Goal: Information Seeking & Learning: Learn about a topic

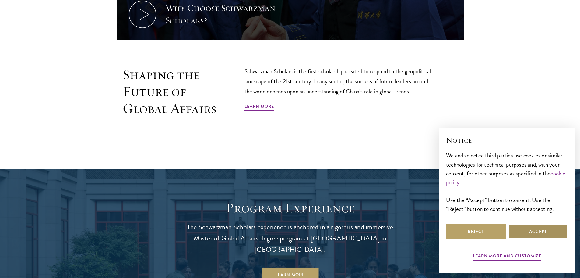
click at [511, 237] on button "Accept" at bounding box center [538, 231] width 60 height 15
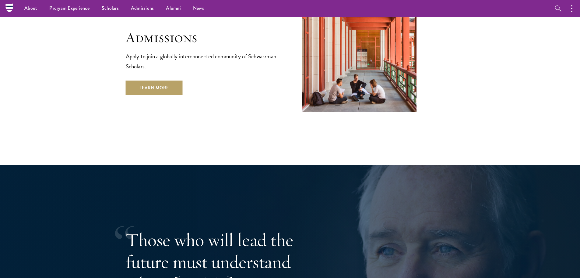
scroll to position [1036, 0]
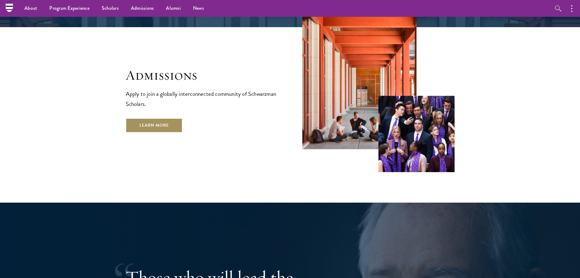
click at [161, 118] on link "Learn More" at bounding box center [154, 125] width 57 height 15
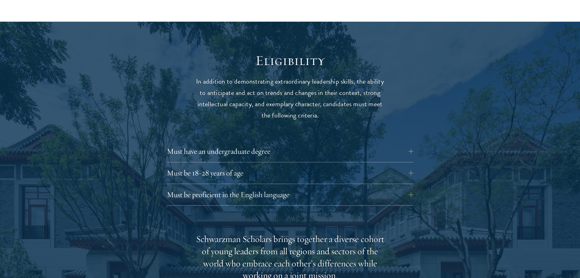
scroll to position [792, 0]
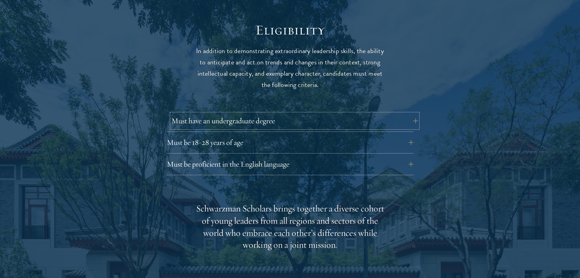
click at [250, 113] on button "Must have an undergraduate degree" at bounding box center [295, 120] width 247 height 15
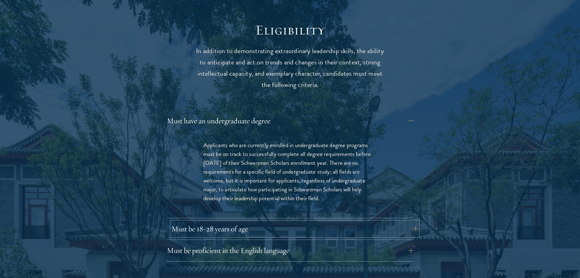
click at [276, 221] on button "Must be 18-28 years of age" at bounding box center [295, 228] width 247 height 15
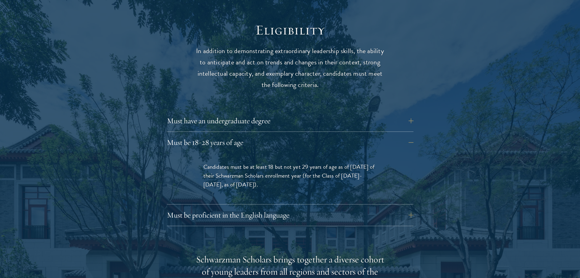
drag, startPoint x: 201, startPoint y: 154, endPoint x: 288, endPoint y: 170, distance: 88.4
click at [288, 170] on div "Candidates must be at least 18 but not yet 29 years of age as of August 1 of th…" at bounding box center [290, 178] width 210 height 51
click at [288, 170] on p "Candidates must be at least 18 but not yet 29 years of age as of August 1 of th…" at bounding box center [290, 175] width 174 height 27
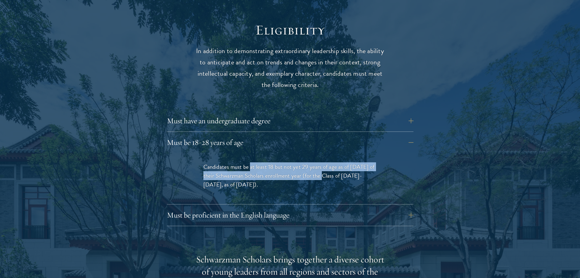
drag, startPoint x: 251, startPoint y: 151, endPoint x: 320, endPoint y: 167, distance: 70.6
click at [320, 167] on span "Candidates must be at least 18 but not yet 29 years of age as of August 1 of th…" at bounding box center [289, 175] width 172 height 27
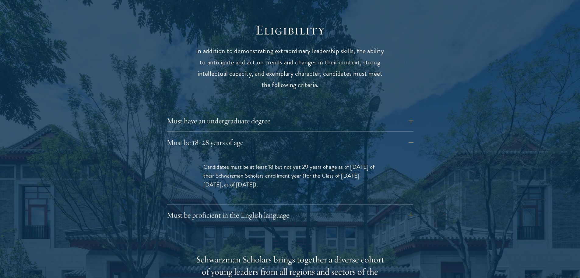
drag, startPoint x: 202, startPoint y: 160, endPoint x: 286, endPoint y: 174, distance: 85.3
click at [286, 174] on div "Candidates must be at least 18 but not yet 29 years of age as of August 1 of th…" at bounding box center [290, 178] width 210 height 51
click at [286, 174] on p "Candidates must be at least 18 but not yet 29 years of age as of August 1 of th…" at bounding box center [290, 175] width 174 height 27
drag, startPoint x: 200, startPoint y: 157, endPoint x: 292, endPoint y: 172, distance: 93.2
click at [291, 172] on div "Candidates must be at least 18 but not yet 29 years of age as of August 1 of th…" at bounding box center [290, 178] width 210 height 51
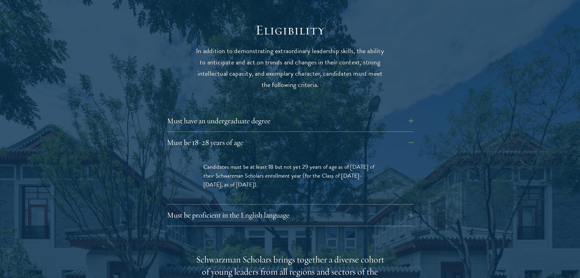
click at [292, 172] on p "Candidates must be at least 18 but not yet 29 years of age as of August 1 of th…" at bounding box center [290, 175] width 174 height 27
click at [221, 207] on button "Must be proficient in the English language" at bounding box center [295, 214] width 247 height 15
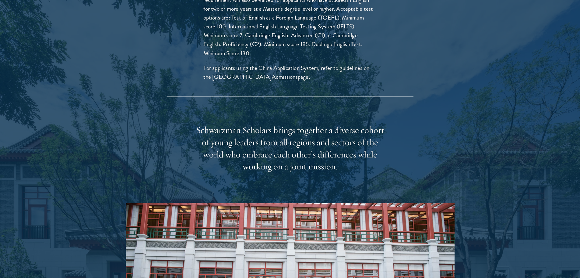
scroll to position [1036, 0]
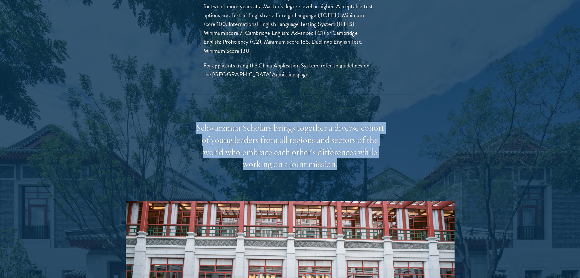
drag, startPoint x: 198, startPoint y: 119, endPoint x: 346, endPoint y: 153, distance: 151.7
click at [346, 153] on div "Schwarzman Scholars brings together a diverse cohort of young leaders from all …" at bounding box center [290, 146] width 189 height 49
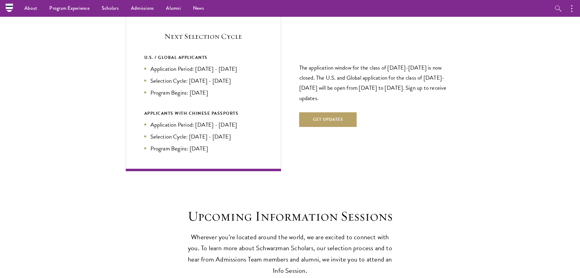
scroll to position [1462, 0]
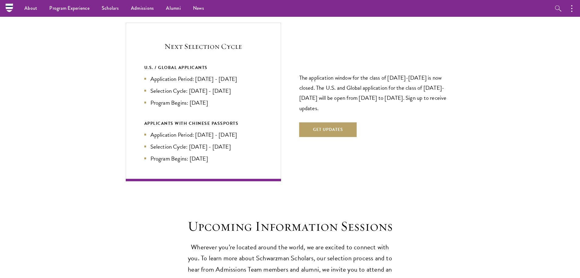
drag, startPoint x: 140, startPoint y: 52, endPoint x: 237, endPoint y: 87, distance: 102.6
click at [237, 87] on div "Next Selection Cycle U.S. / GLOBAL APPLICANTS Application Period: Apr 2026 - Se…" at bounding box center [203, 102] width 155 height 158
click at [237, 98] on li "Program Begins: Aug 2027" at bounding box center [203, 102] width 118 height 9
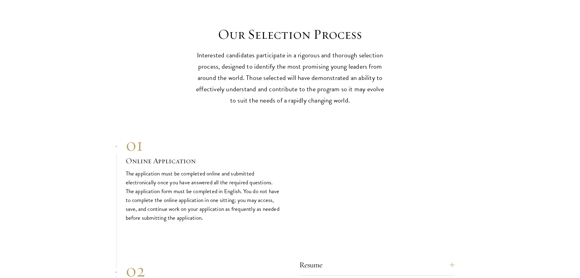
scroll to position [1919, 0]
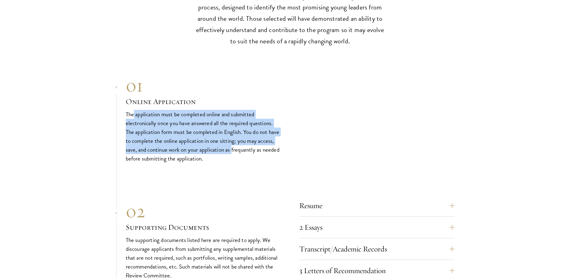
drag, startPoint x: 134, startPoint y: 101, endPoint x: 250, endPoint y: 135, distance: 121.6
click at [250, 135] on p "The application must be completed online and submitted electronically once you …" at bounding box center [203, 136] width 155 height 53
drag, startPoint x: 164, startPoint y: 112, endPoint x: 240, endPoint y: 136, distance: 79.5
click at [240, 136] on p "The application must be completed online and submitted electronically once you …" at bounding box center [203, 136] width 155 height 53
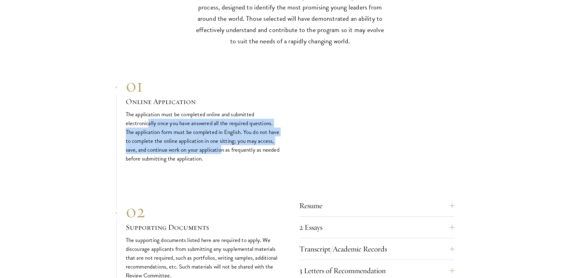
click at [240, 137] on p "The application must be completed online and submitted electronically once you …" at bounding box center [203, 136] width 155 height 53
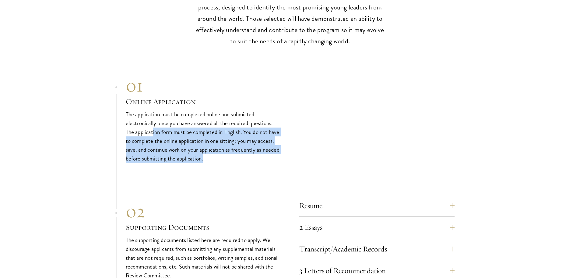
drag, startPoint x: 183, startPoint y: 126, endPoint x: 254, endPoint y: 152, distance: 75.3
click at [253, 151] on div "01 Online Application 01 Online Application The application must be completed o…" at bounding box center [290, 262] width 329 height 377
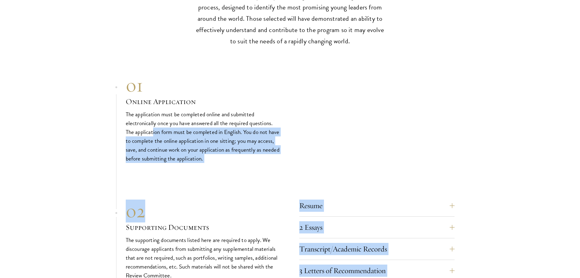
click at [254, 152] on div "01 Online Application 01 Online Application The application must be completed o…" at bounding box center [290, 262] width 329 height 377
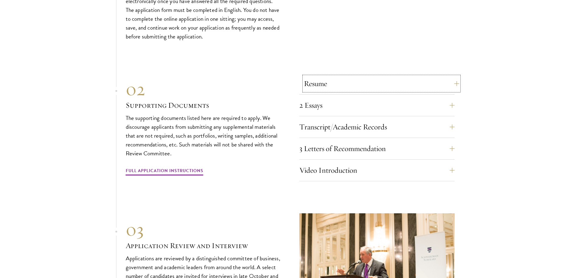
click at [314, 76] on button "Resume" at bounding box center [381, 83] width 155 height 15
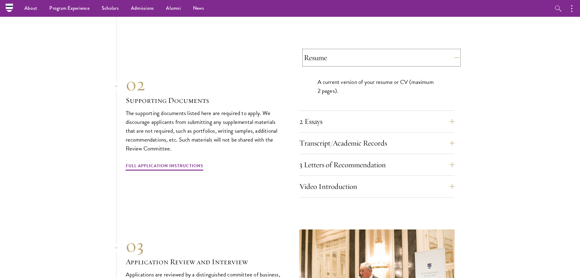
scroll to position [1878, 0]
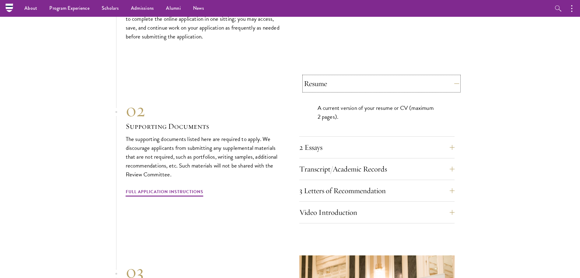
click at [317, 76] on button "Resume" at bounding box center [381, 83] width 155 height 15
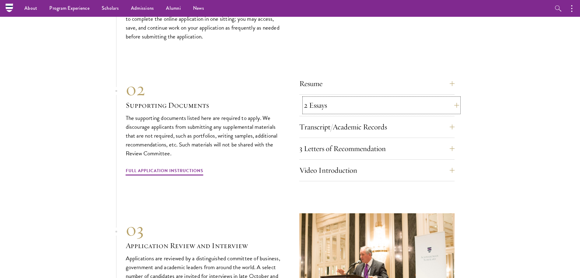
click at [349, 98] on button "2 Essays" at bounding box center [381, 105] width 155 height 15
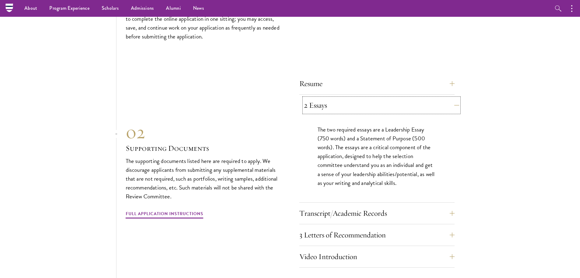
click at [338, 98] on button "2 Essays" at bounding box center [381, 105] width 155 height 15
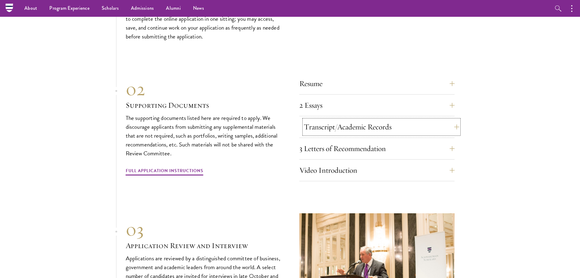
click at [340, 119] on button "Transcript/Academic Records" at bounding box center [381, 126] width 155 height 15
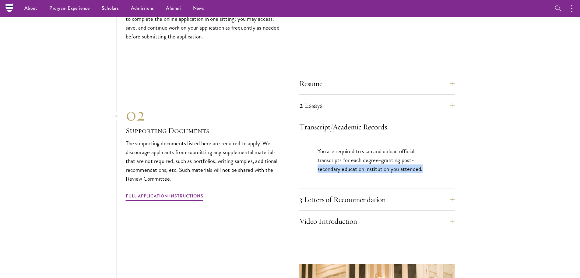
drag, startPoint x: 316, startPoint y: 158, endPoint x: 457, endPoint y: 162, distance: 141.1
click at [457, 162] on section "01 Online Application 01 Online Application The application must be completed o…" at bounding box center [290, 166] width 580 height 428
drag, startPoint x: 327, startPoint y: 159, endPoint x: 369, endPoint y: 159, distance: 41.7
click at [369, 159] on div "You are required to scan and upload official transcripts for each degree-granti…" at bounding box center [376, 162] width 155 height 51
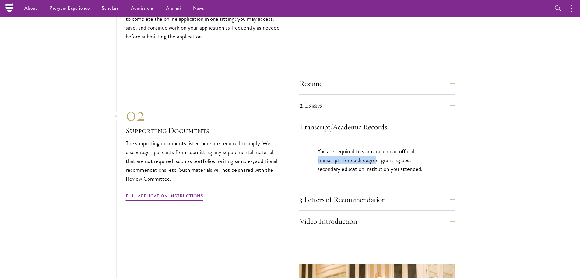
drag, startPoint x: 317, startPoint y: 144, endPoint x: 377, endPoint y: 148, distance: 60.7
click at [377, 148] on div "You are required to scan and upload official transcripts for each degree-granti…" at bounding box center [376, 162] width 155 height 51
click at [377, 148] on p "You are required to scan and upload official transcripts for each degree-granti…" at bounding box center [377, 160] width 119 height 27
drag, startPoint x: 400, startPoint y: 148, endPoint x: 349, endPoint y: 150, distance: 51.2
click at [352, 150] on p "You are required to scan and upload official transcripts for each degree-granti…" at bounding box center [377, 160] width 119 height 27
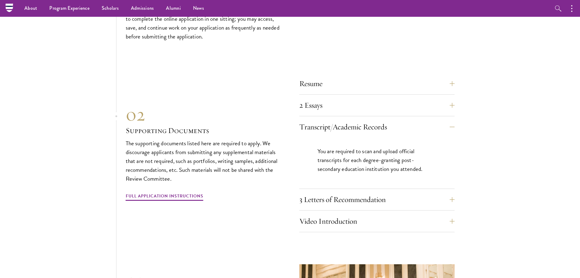
click at [330, 149] on p "You are required to scan and upload official transcripts for each degree-granti…" at bounding box center [377, 160] width 119 height 27
drag, startPoint x: 316, startPoint y: 161, endPoint x: 338, endPoint y: 160, distance: 21.3
click at [338, 160] on div "You are required to scan and upload official transcripts for each degree-granti…" at bounding box center [376, 162] width 155 height 51
click at [352, 160] on p "You are required to scan and upload official transcripts for each degree-granti…" at bounding box center [377, 160] width 119 height 27
click at [348, 192] on button "3 Letters of Recommendation" at bounding box center [381, 199] width 155 height 15
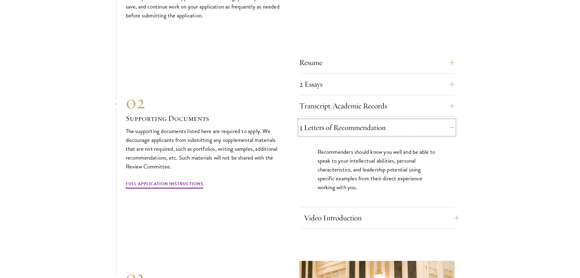
scroll to position [1908, 0]
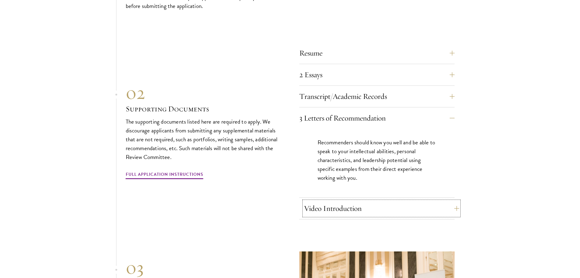
click at [354, 201] on button "Video Introduction" at bounding box center [381, 208] width 155 height 15
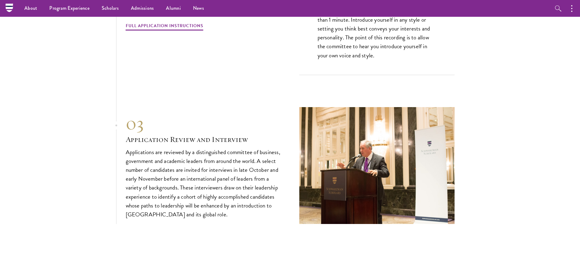
scroll to position [2061, 0]
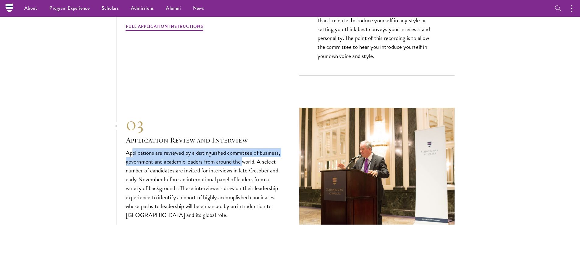
drag, startPoint x: 132, startPoint y: 143, endPoint x: 244, endPoint y: 150, distance: 112.0
click at [244, 150] on p "Applications are reviewed by a distinguished committee of business, government …" at bounding box center [203, 183] width 155 height 71
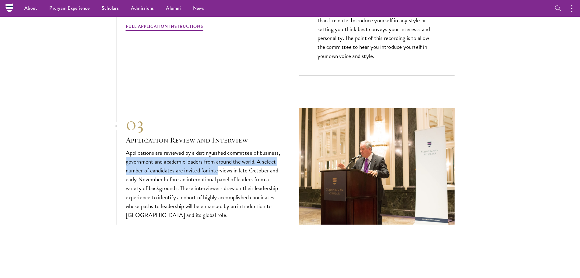
drag, startPoint x: 129, startPoint y: 149, endPoint x: 218, endPoint y: 154, distance: 89.7
click at [218, 154] on p "Applications are reviewed by a distinguished committee of business, government …" at bounding box center [203, 183] width 155 height 71
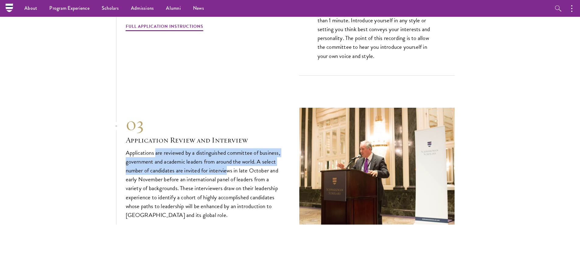
drag, startPoint x: 156, startPoint y: 143, endPoint x: 230, endPoint y: 154, distance: 74.4
click at [230, 154] on p "Applications are reviewed by a distinguished committee of business, government …" at bounding box center [203, 183] width 155 height 71
drag, startPoint x: 230, startPoint y: 154, endPoint x: 208, endPoint y: 156, distance: 22.0
click at [230, 154] on p "Applications are reviewed by a distinguished committee of business, government …" at bounding box center [203, 183] width 155 height 71
click at [142, 158] on p "Applications are reviewed by a distinguished committee of business, government …" at bounding box center [203, 183] width 155 height 71
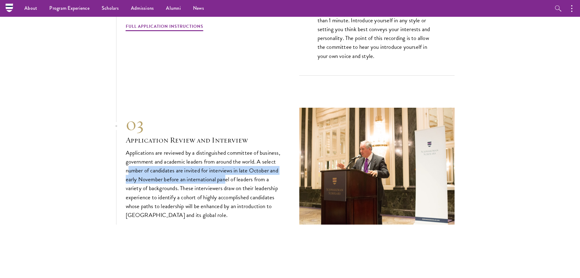
drag, startPoint x: 129, startPoint y: 158, endPoint x: 225, endPoint y: 170, distance: 96.4
click at [225, 170] on p "Applications are reviewed by a distinguished committee of business, government …" at bounding box center [203, 183] width 155 height 71
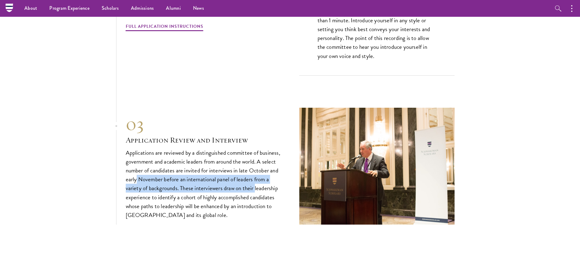
drag, startPoint x: 136, startPoint y: 167, endPoint x: 256, endPoint y: 178, distance: 120.5
click at [256, 178] on p "Applications are reviewed by a distinguished committee of business, government …" at bounding box center [203, 183] width 155 height 71
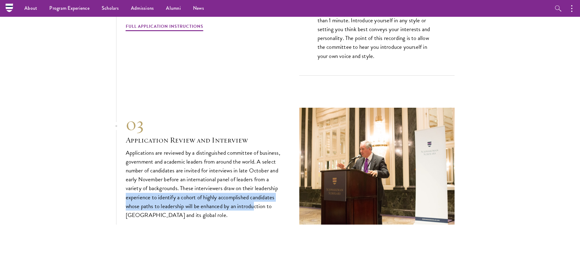
drag, startPoint x: 121, startPoint y: 181, endPoint x: 256, endPoint y: 198, distance: 135.6
click at [256, 198] on p "Applications are reviewed by a distinguished committee of business, government …" at bounding box center [203, 183] width 155 height 71
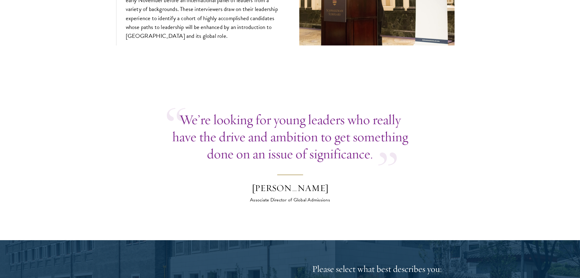
scroll to position [2244, 0]
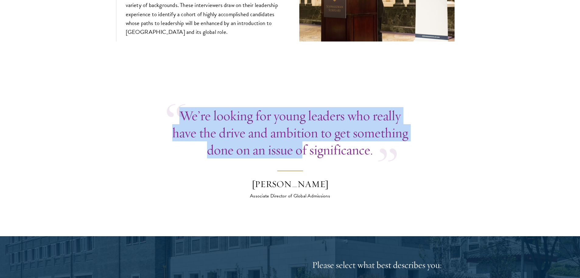
drag, startPoint x: 172, startPoint y: 111, endPoint x: 363, endPoint y: 139, distance: 192.3
click at [341, 135] on p "We’re looking for young leaders who really have the drive and ambition to get s…" at bounding box center [290, 132] width 247 height 51
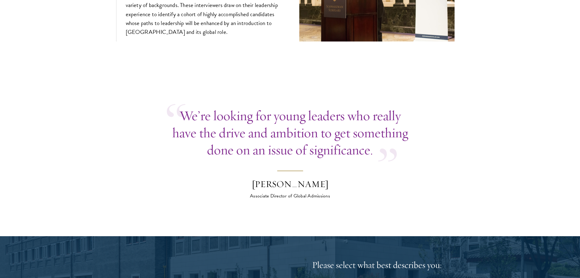
click at [364, 139] on p "We’re looking for young leaders who really have the drive and ambition to get s…" at bounding box center [290, 132] width 247 height 51
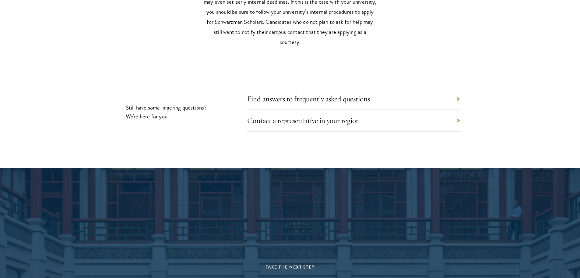
scroll to position [2853, 0]
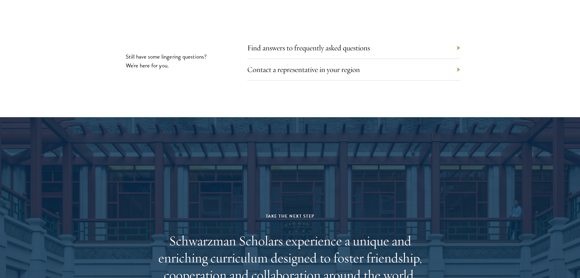
click at [339, 62] on div "Contact a representative in your region" at bounding box center [353, 70] width 213 height 22
click at [338, 65] on link "Contact a representative in your region" at bounding box center [308, 69] width 113 height 9
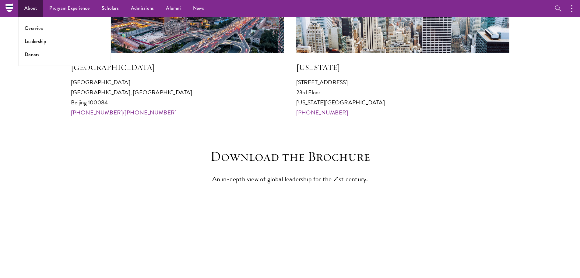
scroll to position [609, 0]
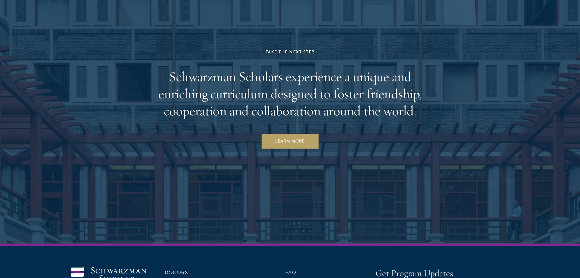
scroll to position [3018, 0]
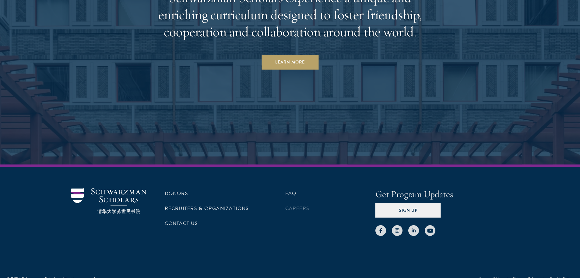
click at [304, 203] on li "Careers" at bounding box center [330, 208] width 90 height 10
click at [300, 204] on link "Careers" at bounding box center [297, 207] width 24 height 7
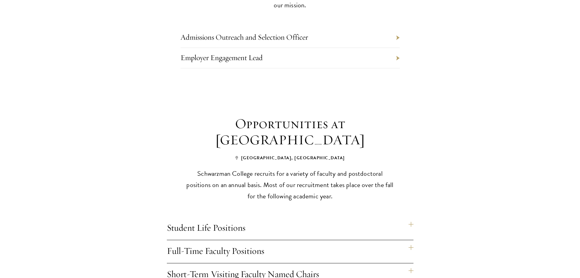
scroll to position [396, 0]
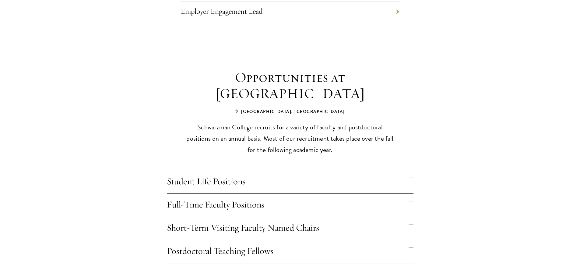
click at [236, 170] on h4 "Student Life Positions" at bounding box center [290, 181] width 247 height 23
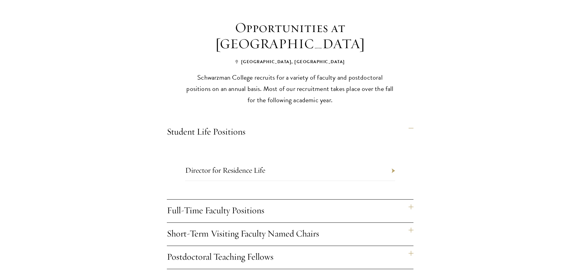
scroll to position [487, 0]
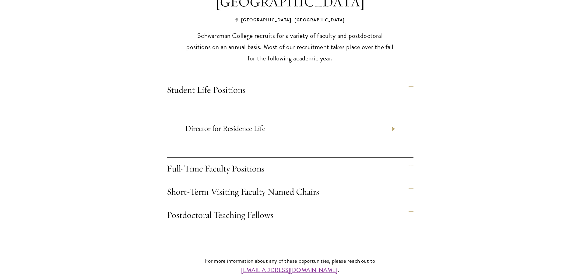
drag, startPoint x: 396, startPoint y: 119, endPoint x: 458, endPoint y: 119, distance: 62.8
click at [458, 119] on section "Opportunities at Schwarzman College Beijing, China Schwarzman College recruits …" at bounding box center [290, 102] width 580 height 249
click at [342, 165] on h4 "Full-Time Faculty Positions" at bounding box center [290, 168] width 247 height 23
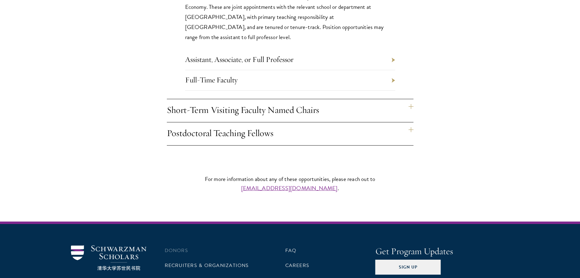
scroll to position [694, 0]
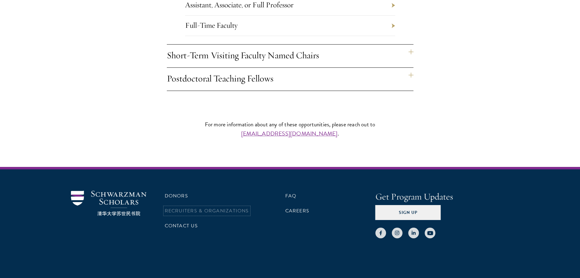
click at [184, 207] on link "Recruiters & Organizations" at bounding box center [207, 210] width 84 height 7
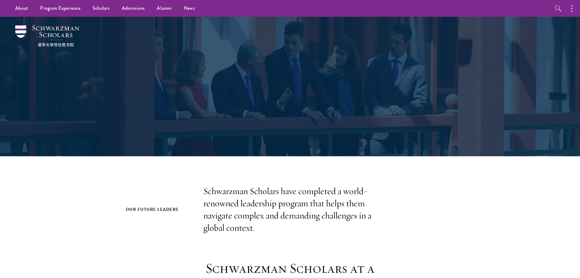
scroll to position [207, 207]
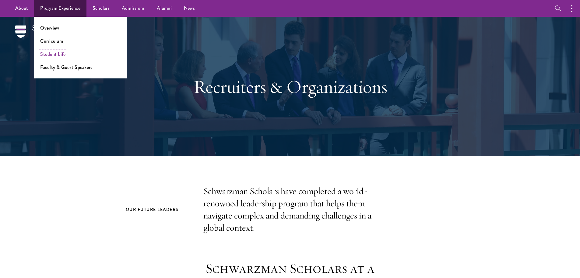
click at [53, 54] on link "Student Life" at bounding box center [52, 54] width 25 height 7
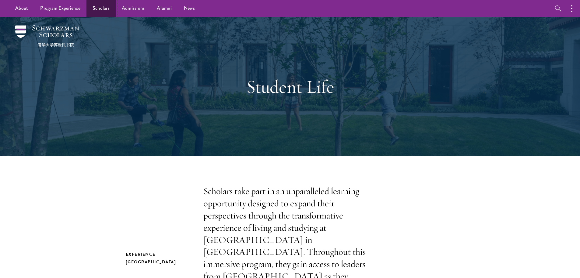
click at [99, 8] on link "Scholars" at bounding box center [101, 8] width 29 height 17
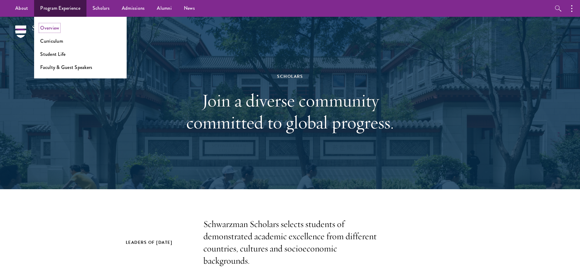
click at [48, 29] on link "Overview" at bounding box center [49, 27] width 19 height 7
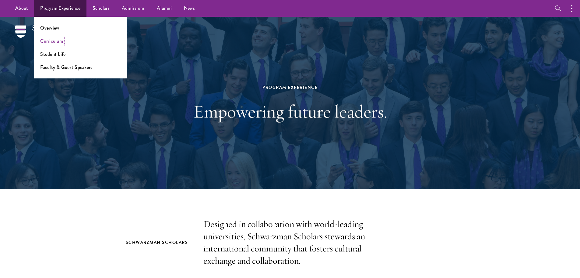
click at [57, 43] on link "Curriculum" at bounding box center [51, 40] width 23 height 7
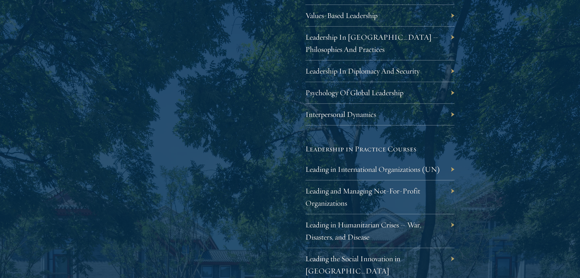
scroll to position [1188, 0]
